Goal: Information Seeking & Learning: Check status

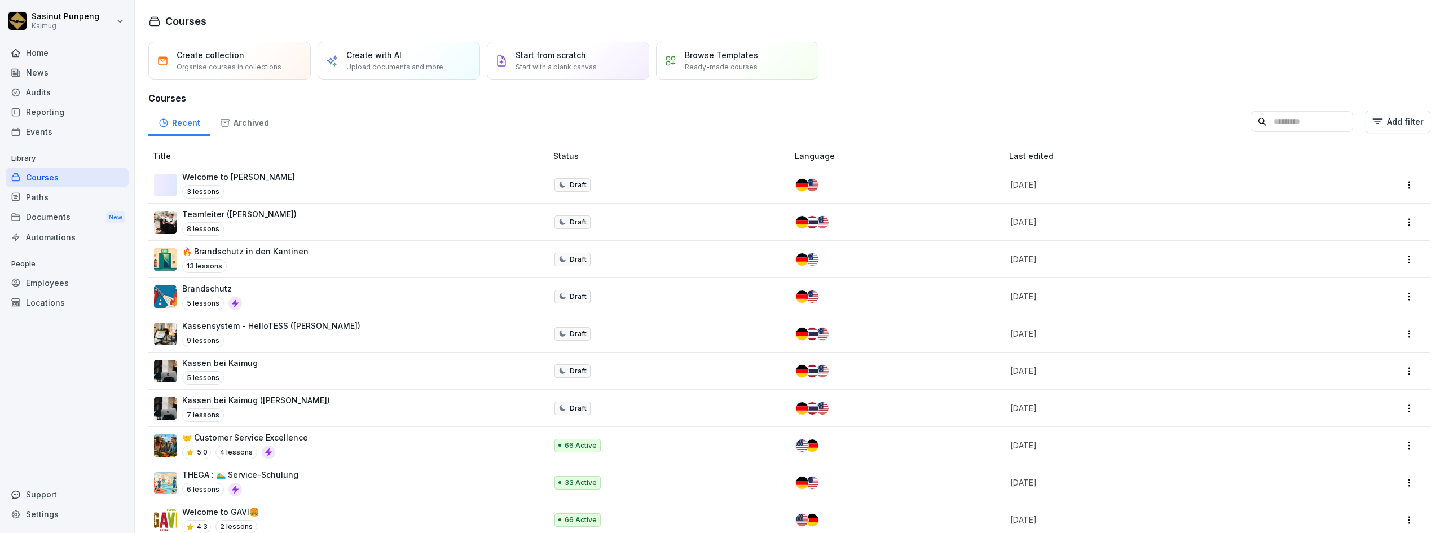
click at [42, 74] on div "News" at bounding box center [67, 73] width 123 height 20
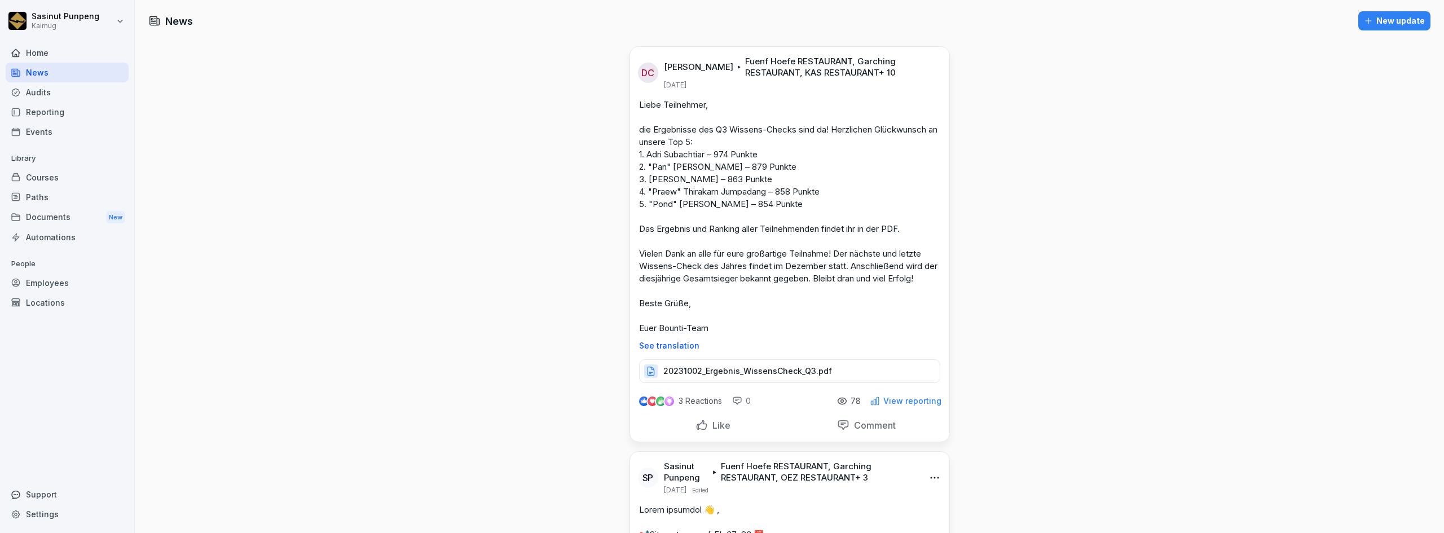
click at [884, 395] on div "3 Reactions 0 78 View reporting" at bounding box center [789, 399] width 319 height 32
click at [884, 396] on p "View reporting" at bounding box center [912, 400] width 58 height 9
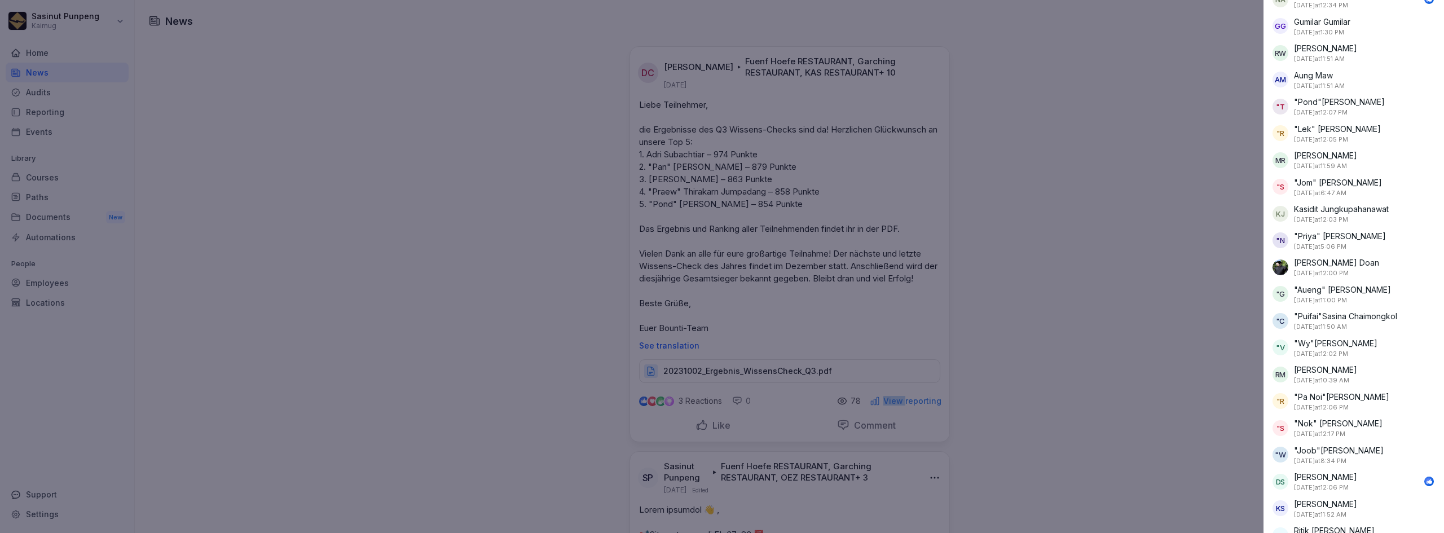
scroll to position [1466, 0]
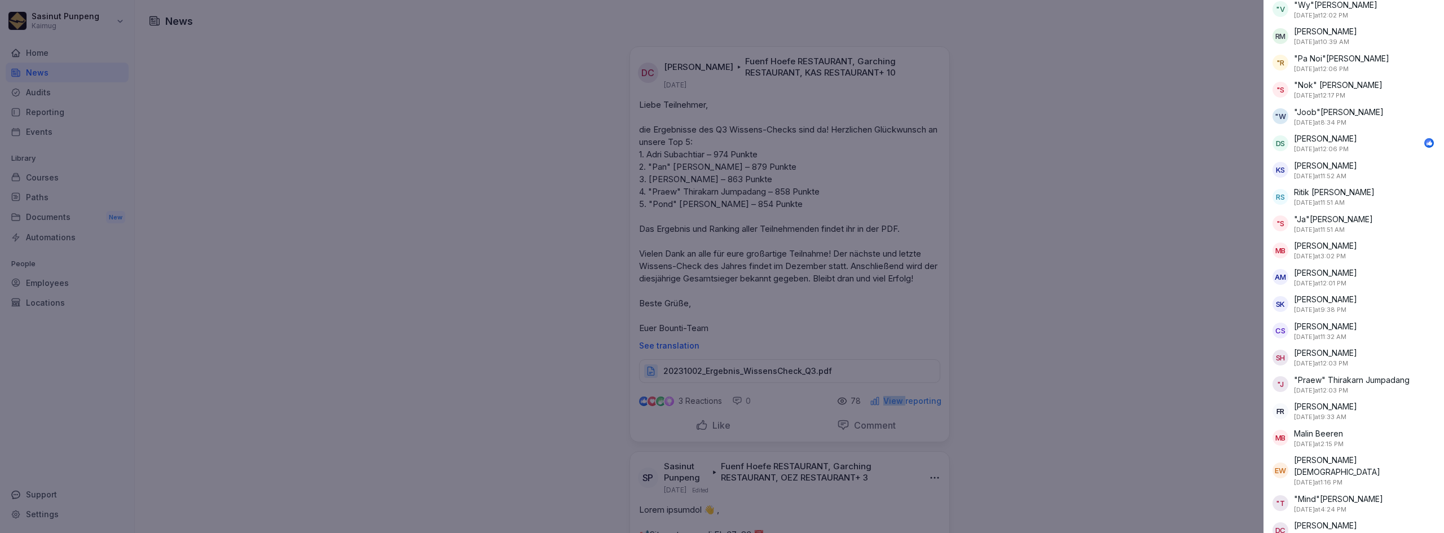
click at [1142, 357] on div at bounding box center [722, 266] width 1444 height 533
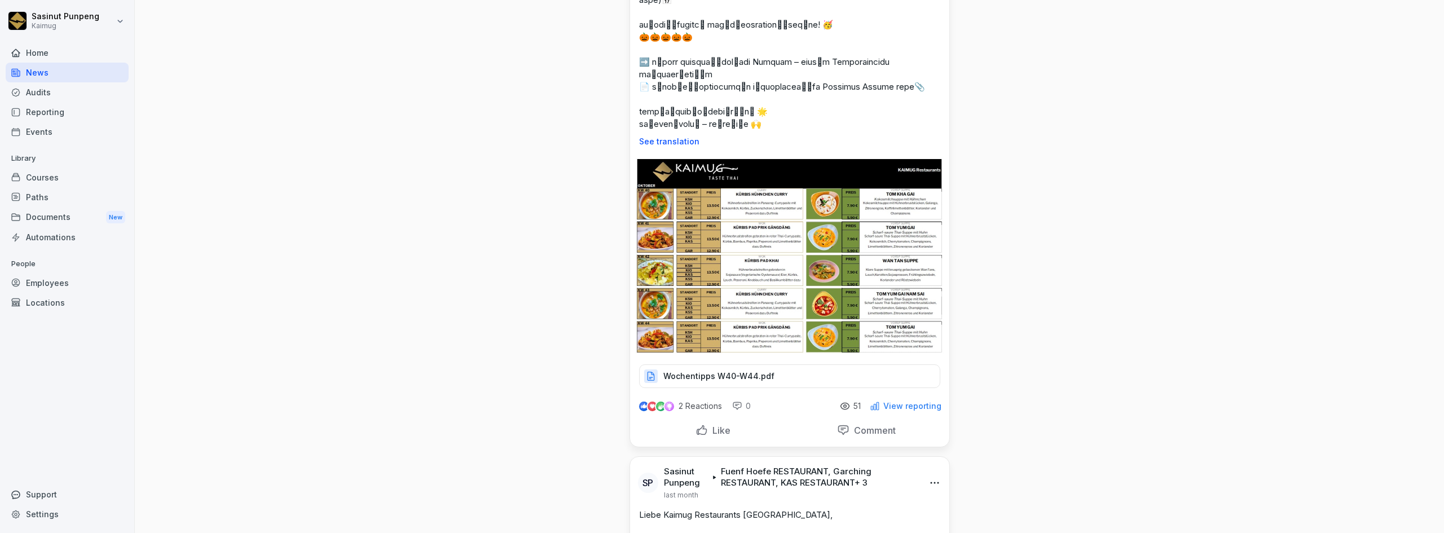
scroll to position [790, 0]
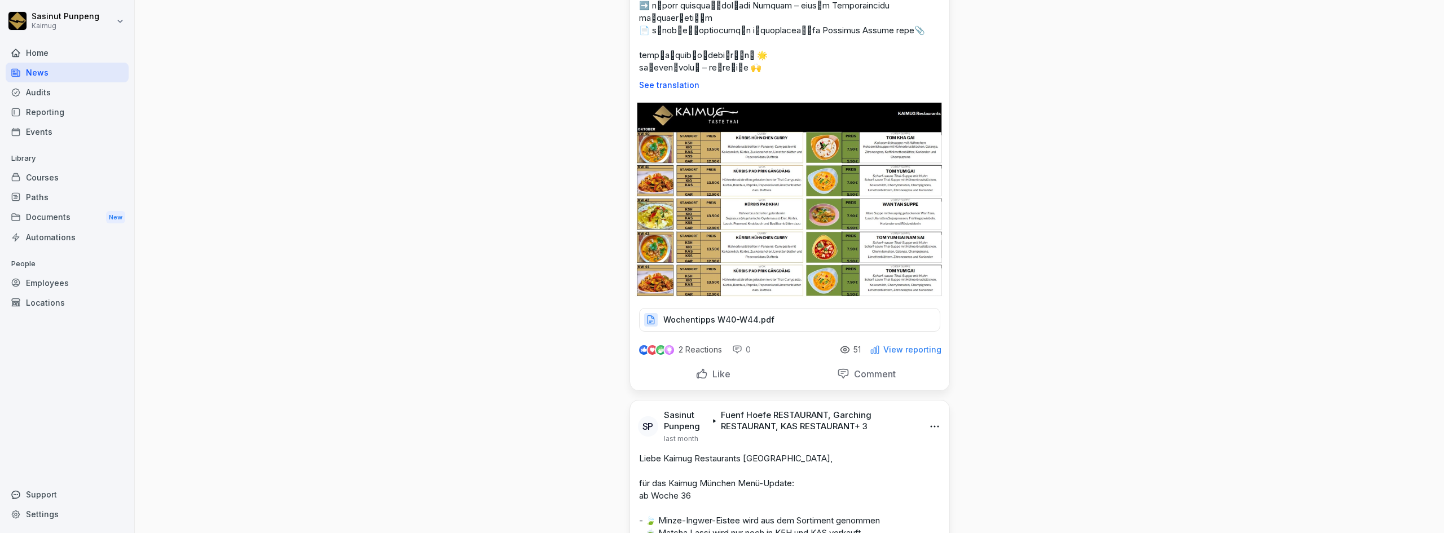
click at [689, 354] on p "2 Reactions" at bounding box center [699, 349] width 43 height 9
click at [656, 355] on img at bounding box center [661, 350] width 10 height 10
click at [899, 354] on p "View reporting" at bounding box center [912, 349] width 58 height 9
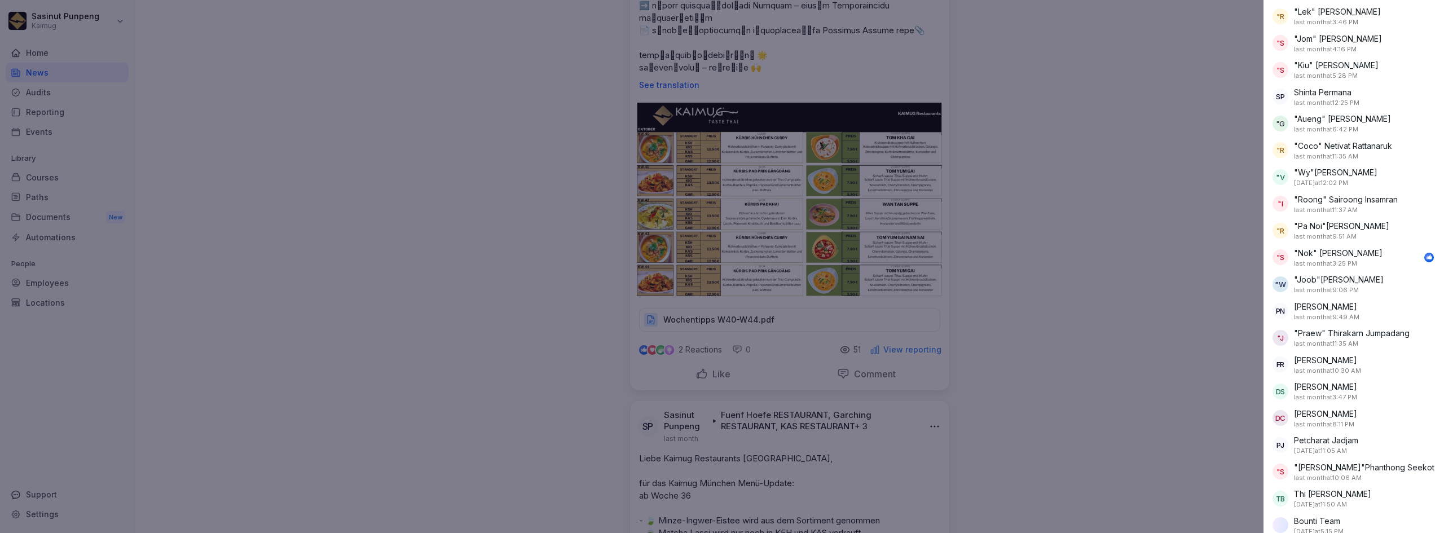
scroll to position [975, 0]
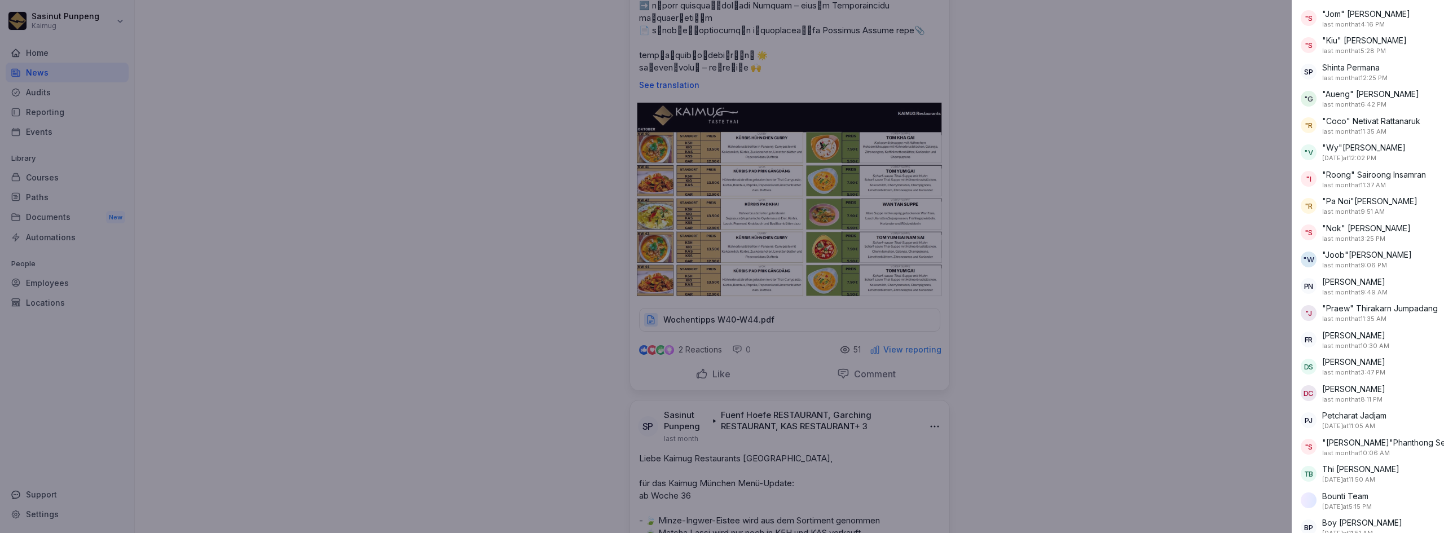
click at [1191, 345] on div at bounding box center [722, 266] width 1444 height 533
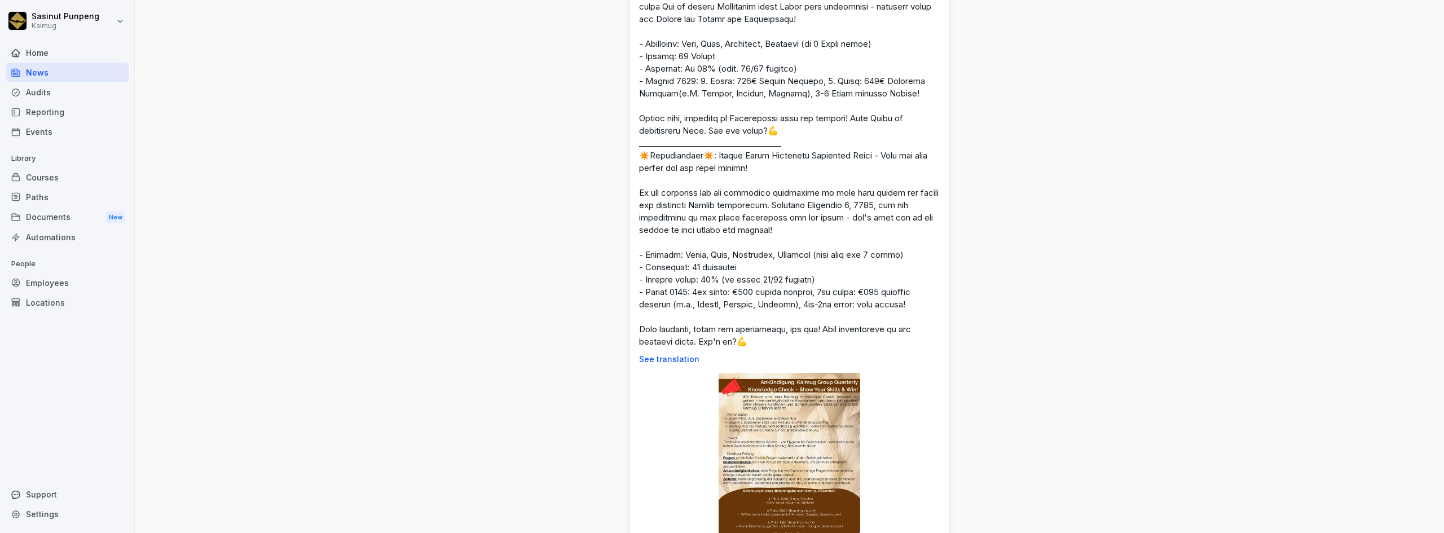
scroll to position [2030, 0]
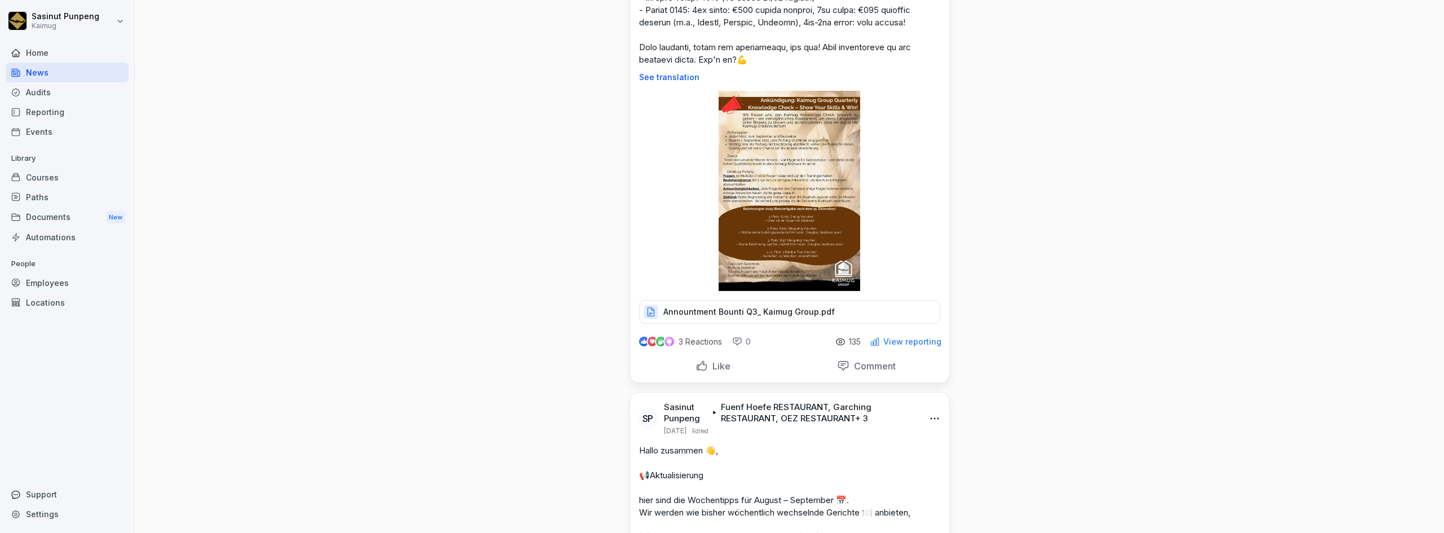
click at [918, 346] on p "View reporting" at bounding box center [912, 341] width 58 height 9
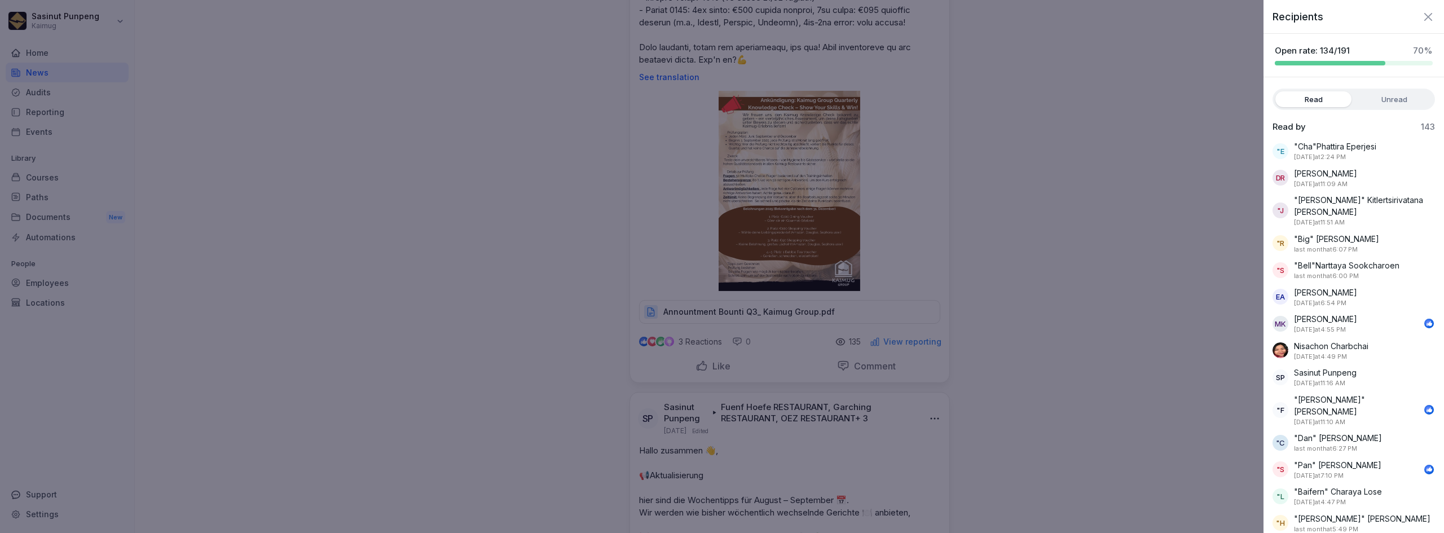
click at [1132, 363] on div at bounding box center [722, 266] width 1444 height 533
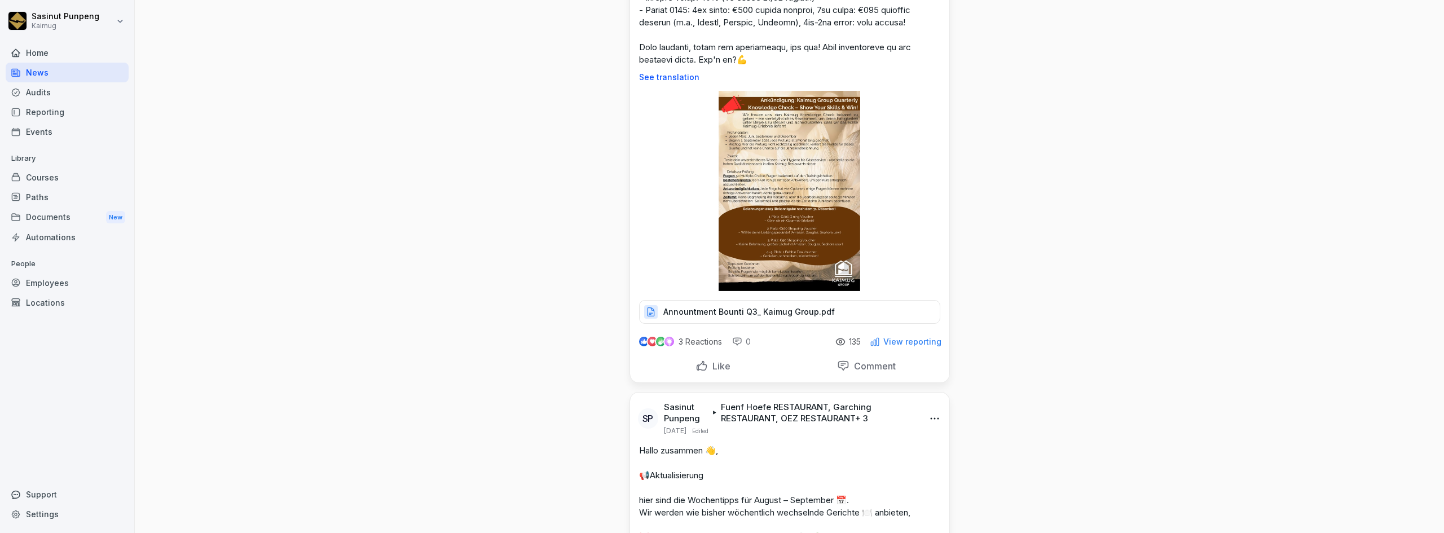
scroll to position [0, 0]
